Goal: Information Seeking & Learning: Learn about a topic

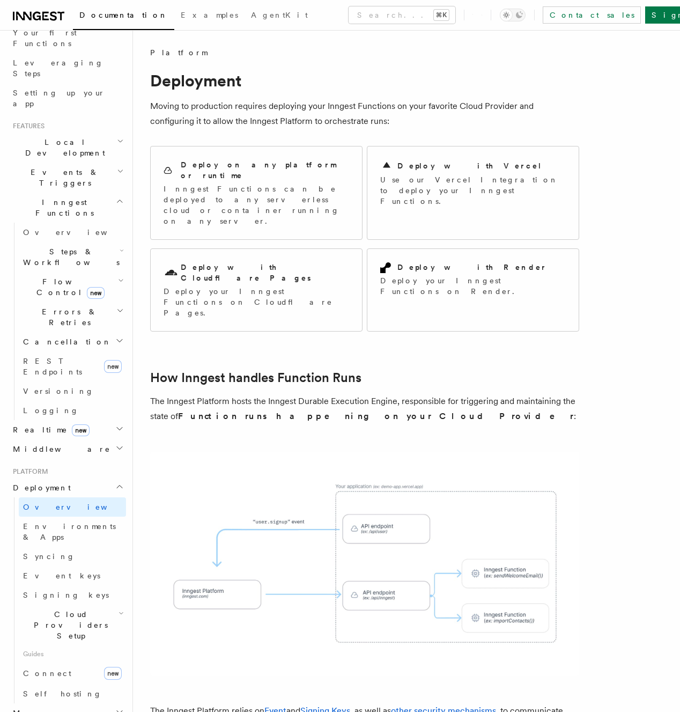
click at [282, 116] on p "Moving to production requires deploying your Inngest Functions on your favorite…" at bounding box center [364, 114] width 429 height 30
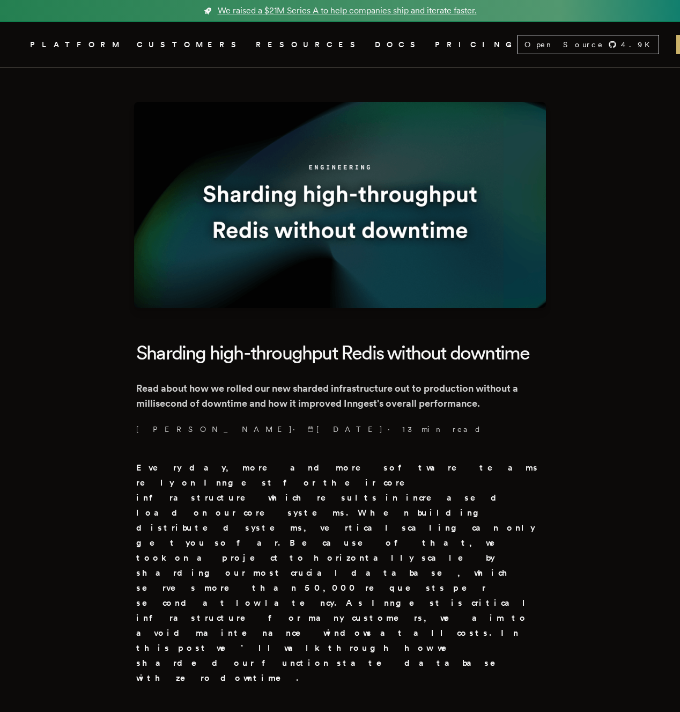
click at [345, 407] on p "Read about how we rolled our new sharded infrastructure out to production witho…" at bounding box center [340, 396] width 408 height 30
